Goal: Task Accomplishment & Management: Complete application form

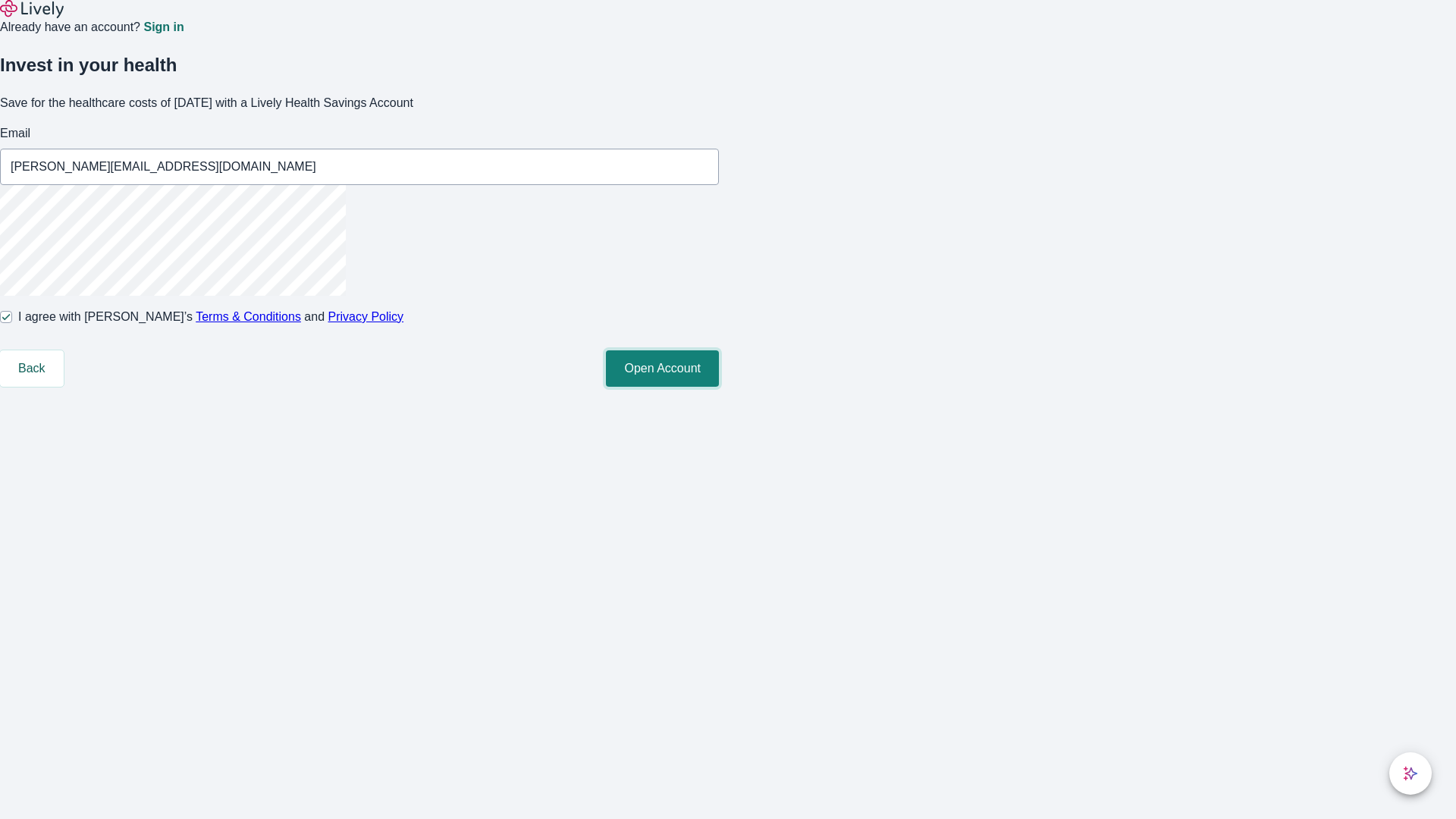
click at [719, 387] on button "Open Account" at bounding box center [662, 368] width 113 height 36
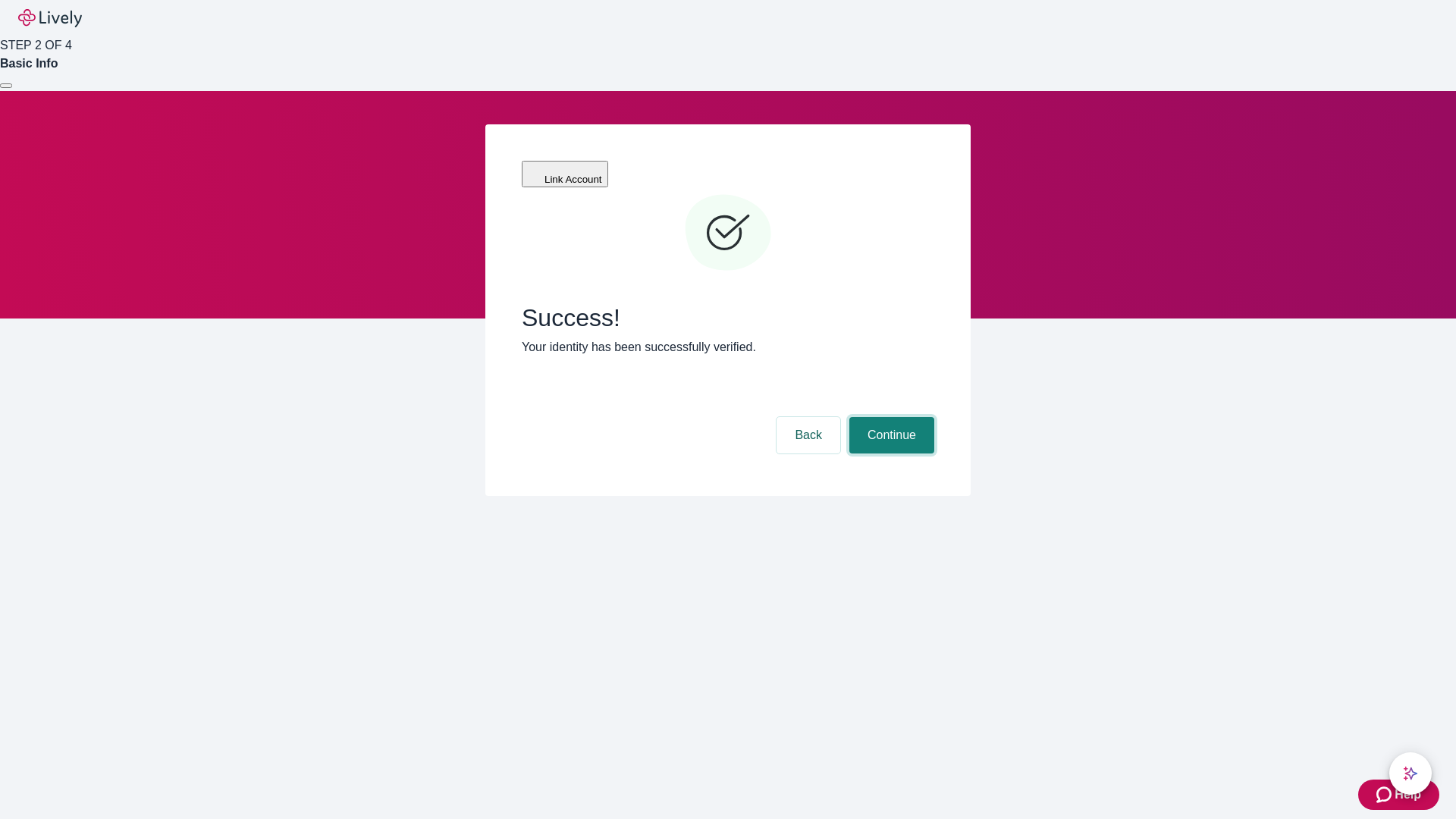
click at [889, 417] on button "Continue" at bounding box center [891, 435] width 85 height 36
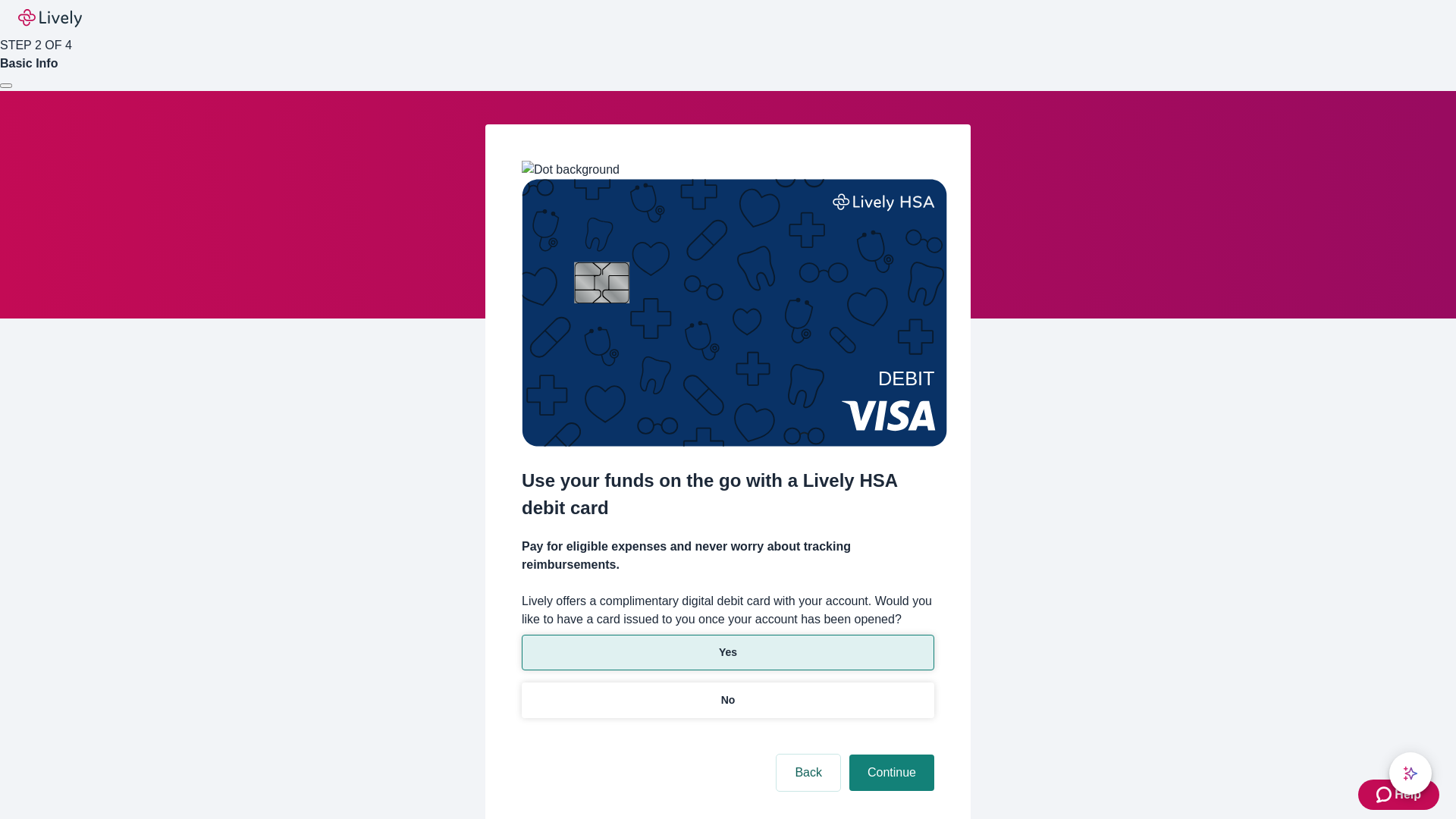
click at [727, 645] on p "Yes" at bounding box center [728, 653] width 18 height 16
click at [889, 755] on button "Continue" at bounding box center [891, 773] width 85 height 36
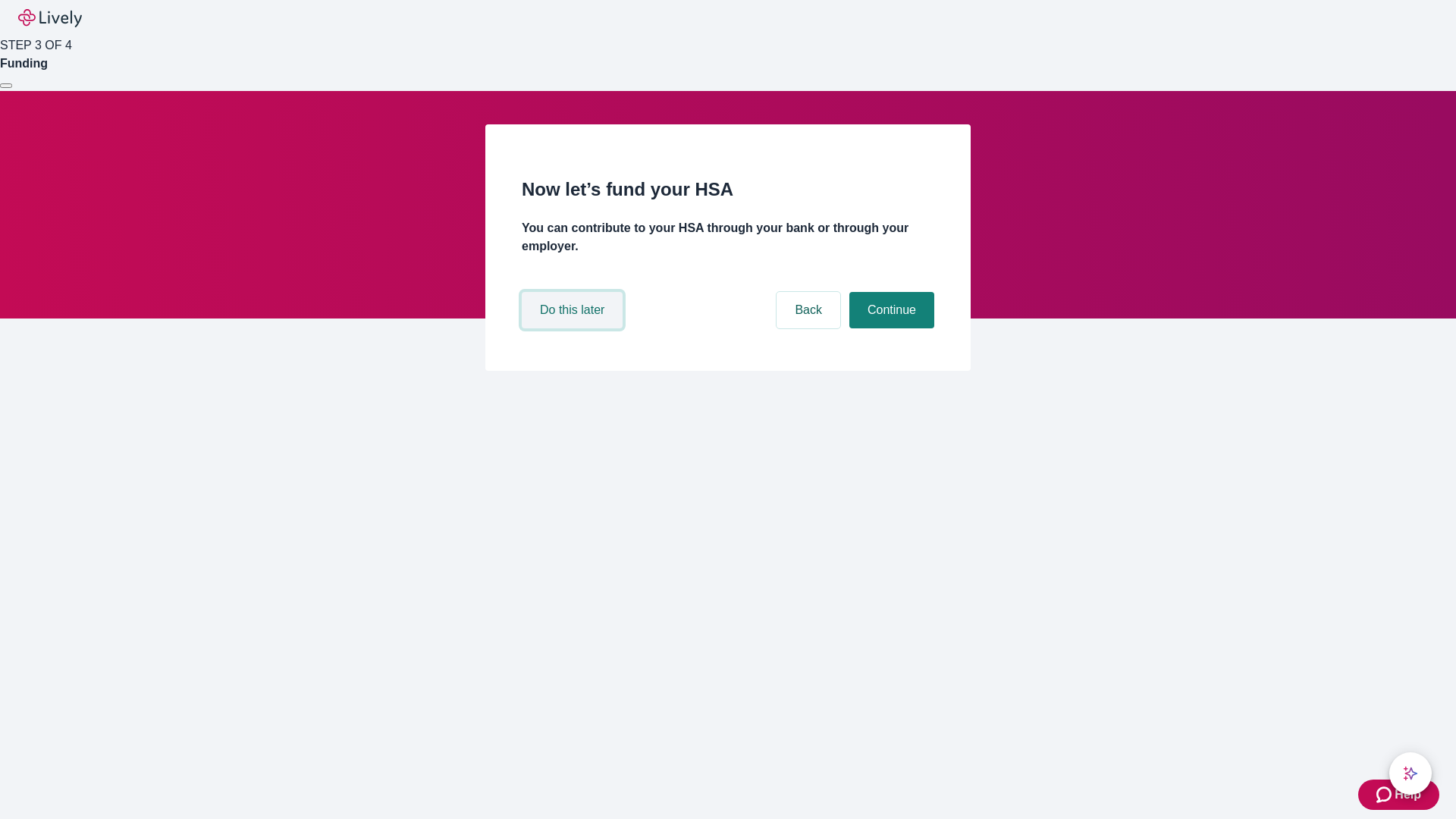
click at [574, 329] on button "Do this later" at bounding box center [572, 310] width 101 height 36
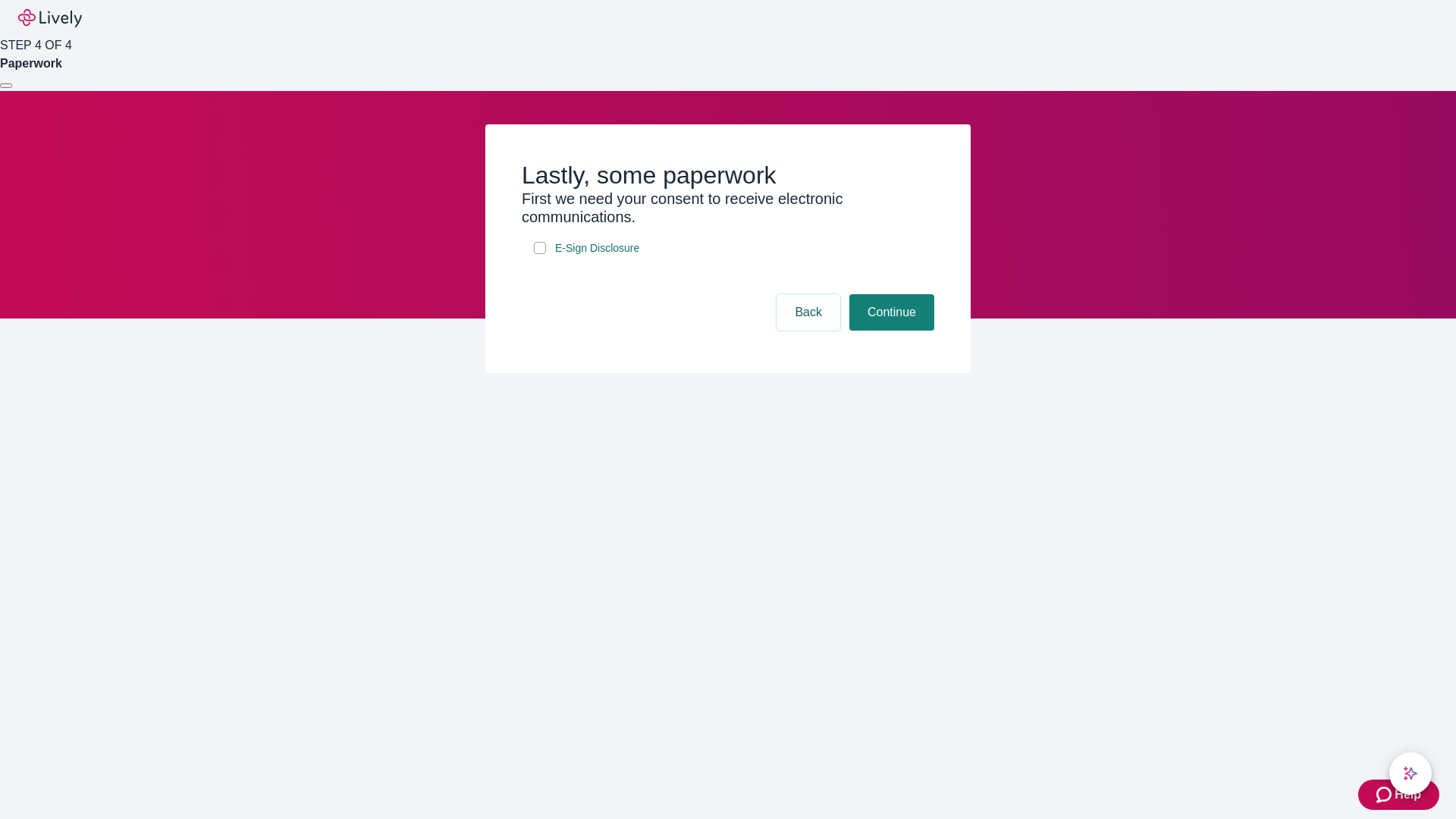
click at [540, 254] on input "E-Sign Disclosure" at bounding box center [540, 248] width 12 height 12
checkbox input "true"
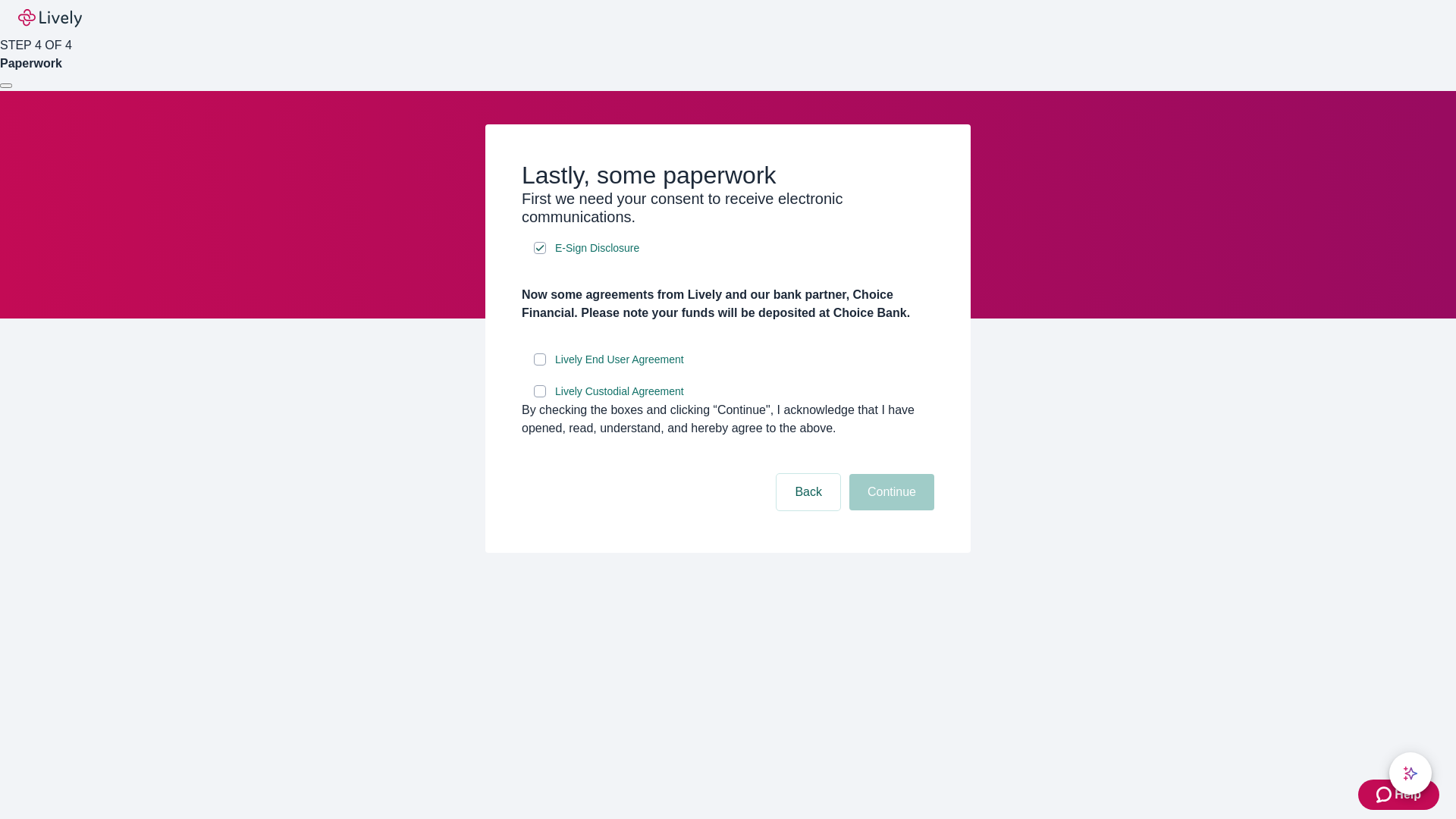
click at [540, 366] on input "Lively End User Agreement" at bounding box center [540, 359] width 12 height 12
checkbox input "true"
click at [540, 398] on input "Lively Custodial Agreement" at bounding box center [540, 392] width 12 height 12
checkbox input "true"
click at [889, 511] on button "Continue" at bounding box center [891, 492] width 85 height 36
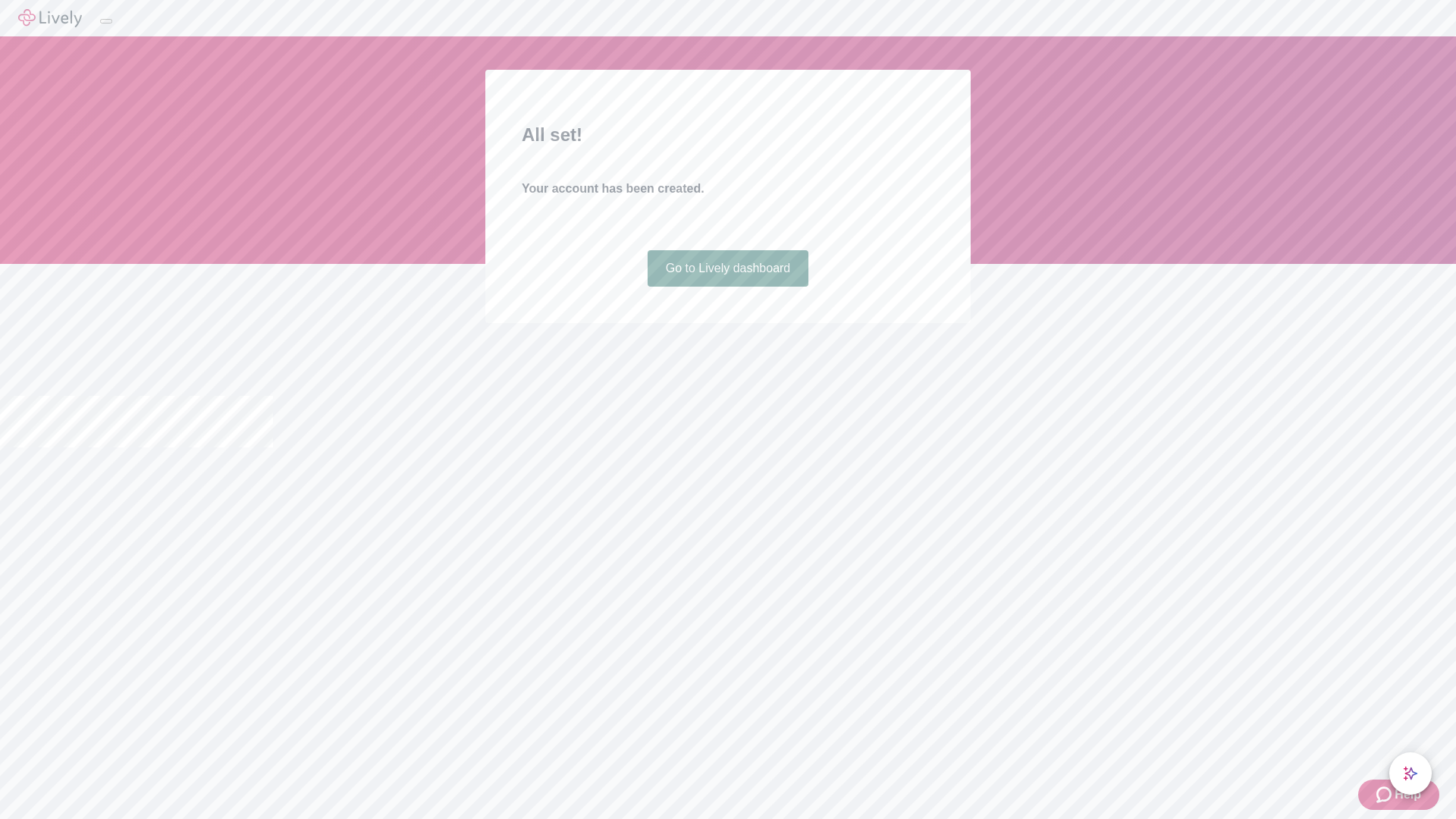
click at [727, 286] on link "Go to Lively dashboard" at bounding box center [728, 268] width 161 height 36
